Goal: Information Seeking & Learning: Stay updated

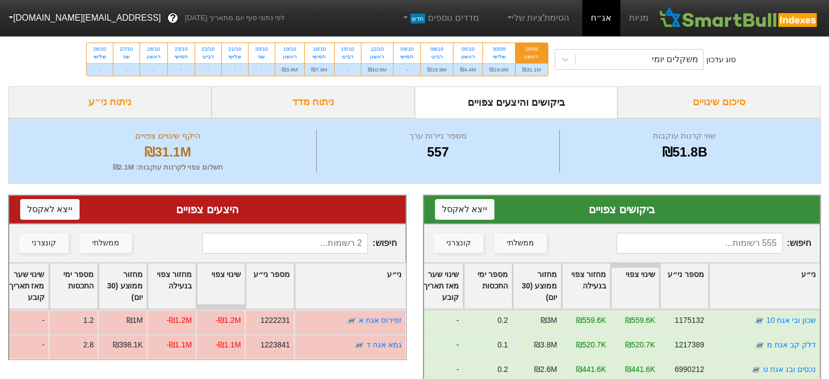
click at [604, 21] on link "אג״ח" at bounding box center [601, 18] width 38 height 36
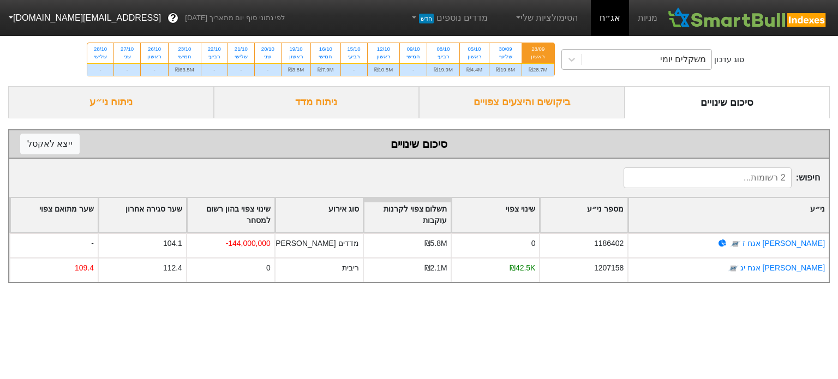
click at [640, 59] on div "משקלים יומי" at bounding box center [646, 60] width 129 height 20
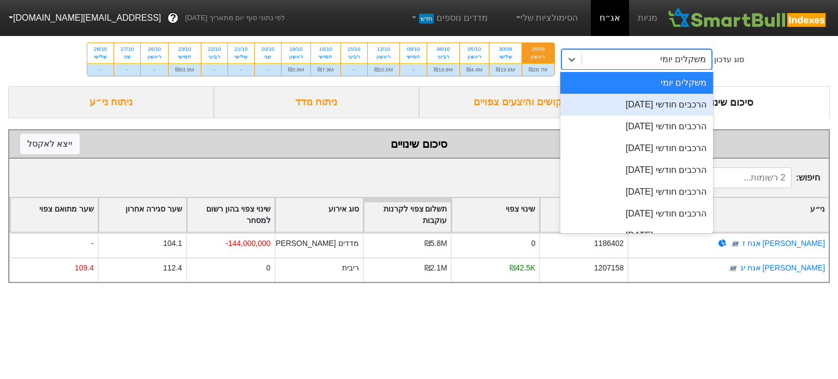
click at [651, 103] on div "הרכבים חודשי [DATE]" at bounding box center [636, 105] width 153 height 22
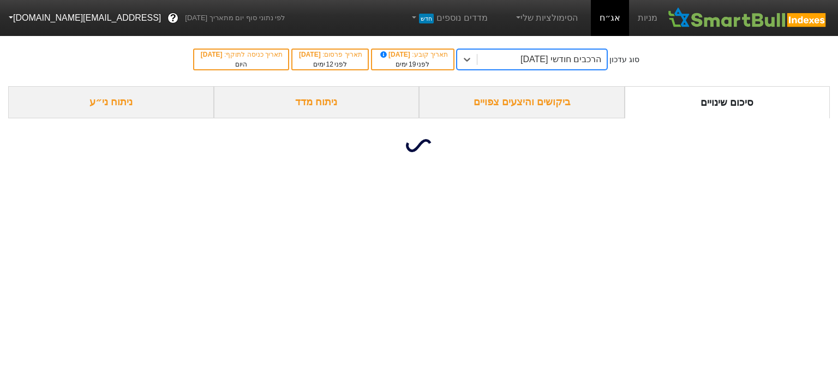
click at [542, 102] on div "ביקושים והיצעים צפויים" at bounding box center [522, 102] width 206 height 32
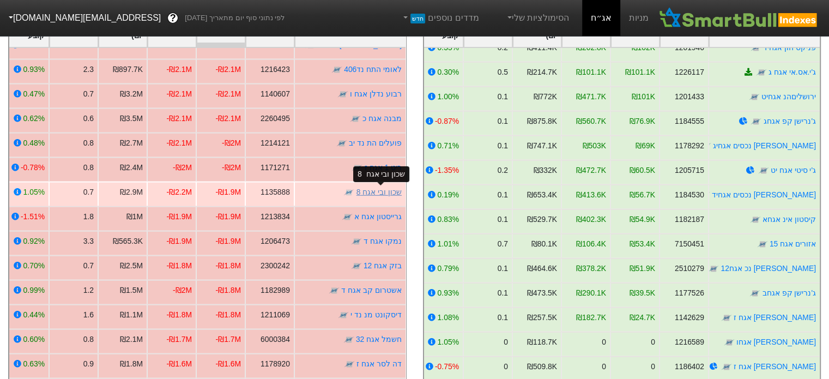
scroll to position [331, 0]
